Goal: Task Accomplishment & Management: Use online tool/utility

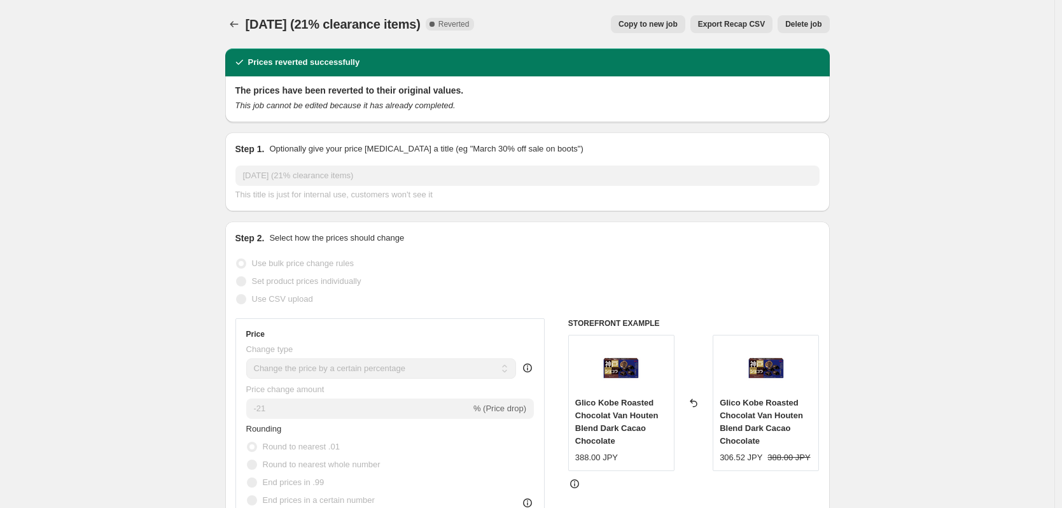
select select "percentage"
select select "collection"
click at [666, 20] on span "Copy to new job" at bounding box center [648, 24] width 59 height 10
select select "percentage"
select select "collection"
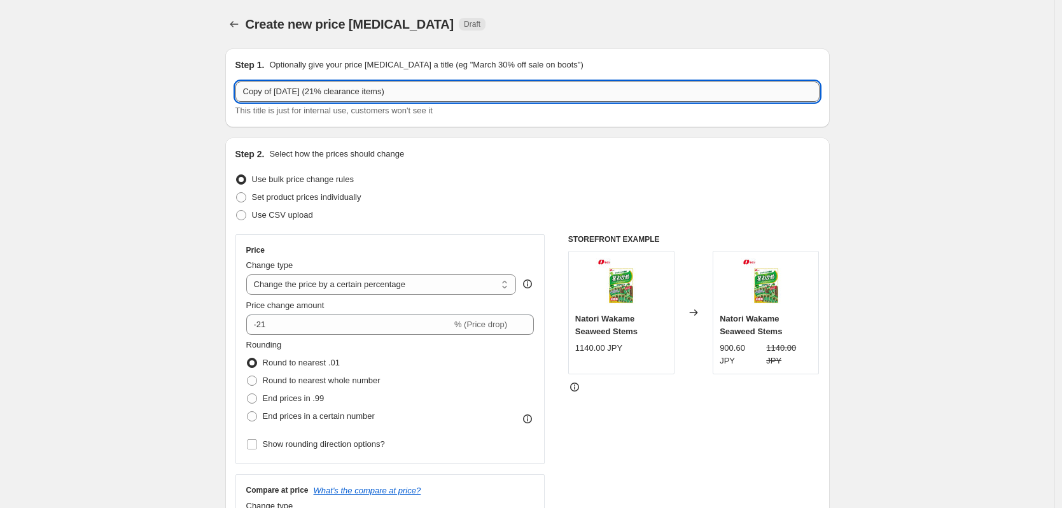
click at [291, 91] on input "Copy of [DATE] (21% clearance items)" at bounding box center [527, 91] width 584 height 20
click at [458, 92] on input "Copy of [DATE] (21% clearance items)" at bounding box center [527, 91] width 584 height 20
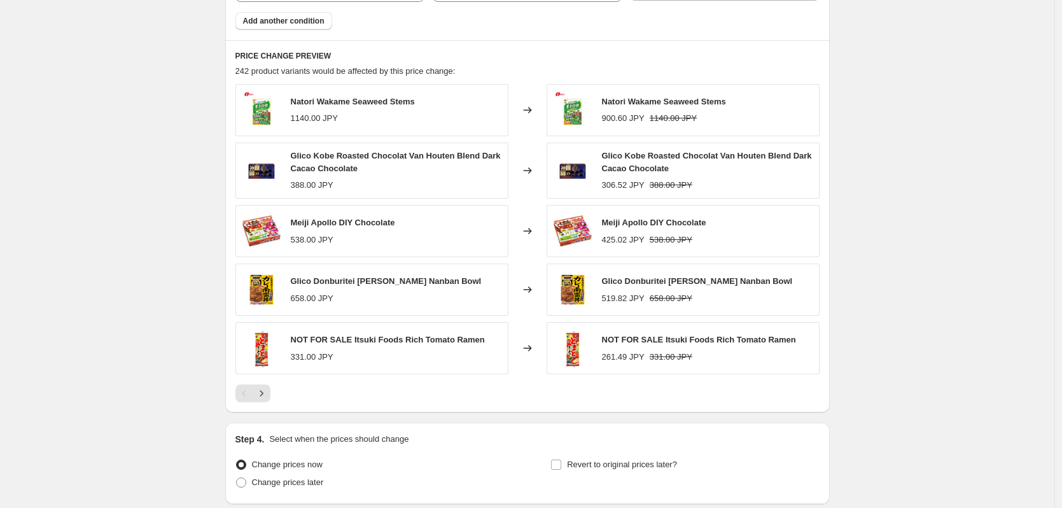
scroll to position [911, 0]
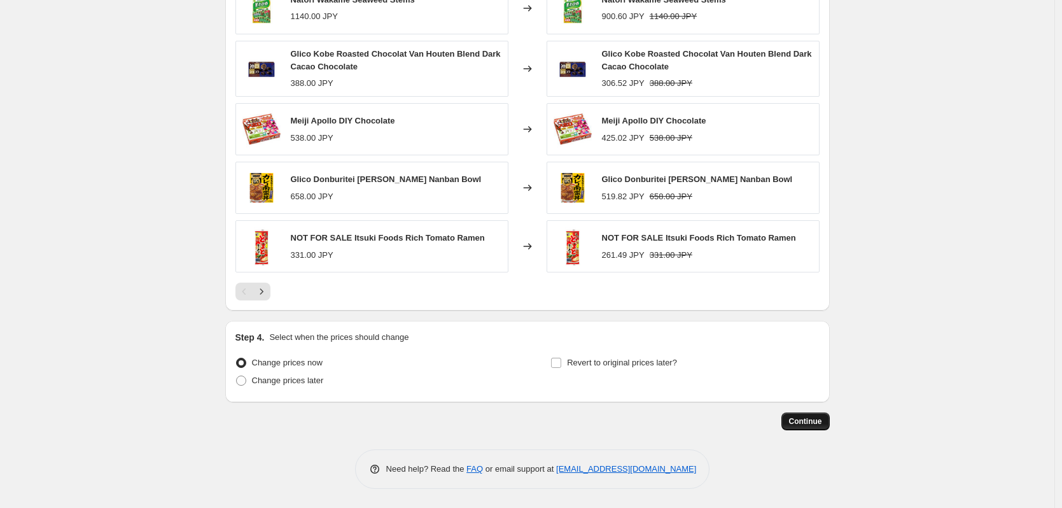
type input "Copy of [DATE] (21% clearance items)"
click at [792, 423] on span "Continue" at bounding box center [805, 421] width 33 height 10
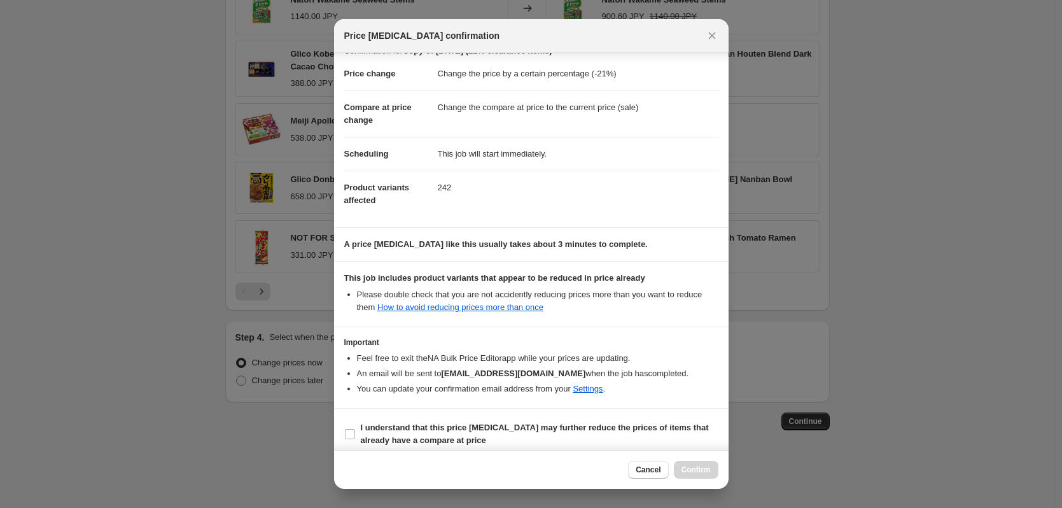
scroll to position [28, 0]
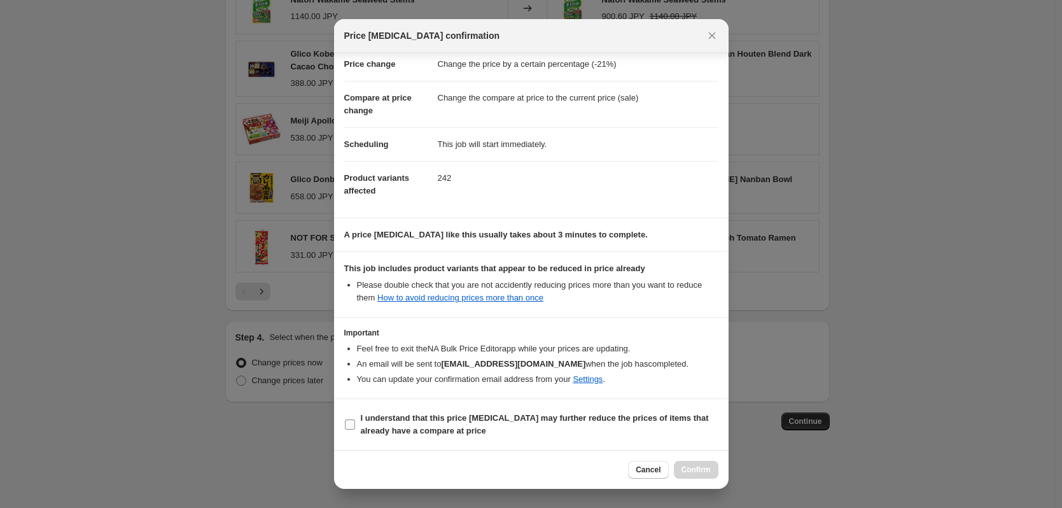
click at [347, 426] on input "I understand that this price [MEDICAL_DATA] may further reduce the prices of it…" at bounding box center [350, 424] width 10 height 10
checkbox input "true"
click at [703, 472] on span "Confirm" at bounding box center [696, 470] width 29 height 10
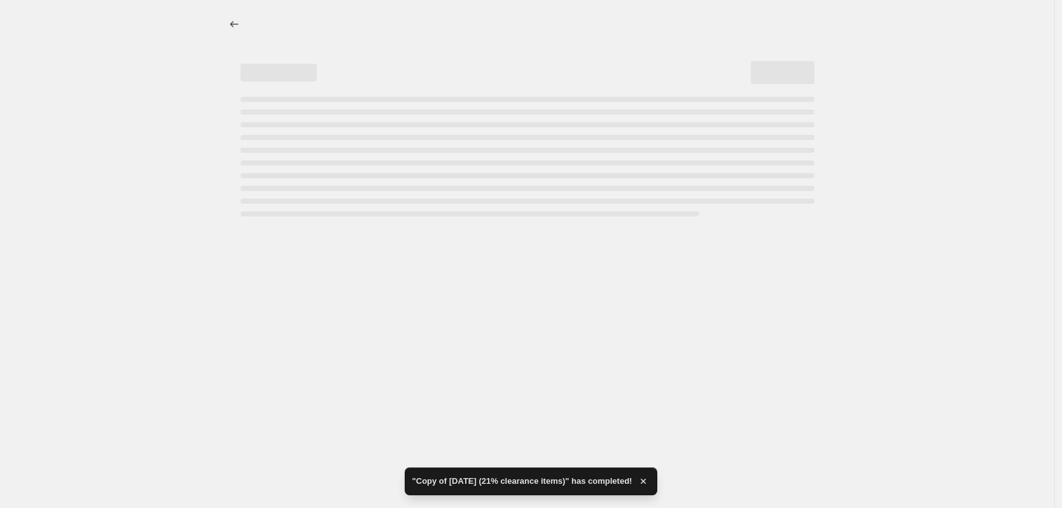
select select "percentage"
select select "collection"
